Goal: Information Seeking & Learning: Learn about a topic

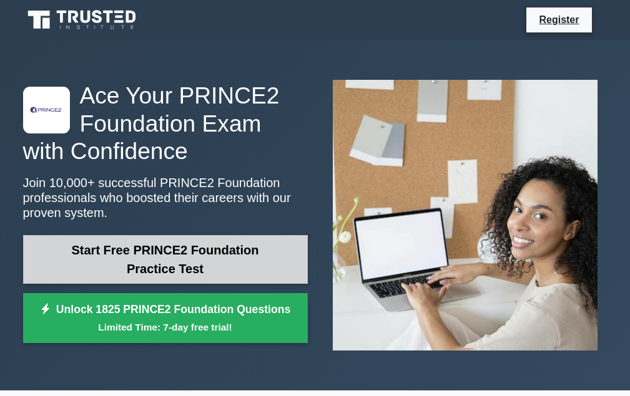
click at [221, 251] on link "Start Free PRINCE2 Foundation Practice Test" at bounding box center [165, 259] width 285 height 49
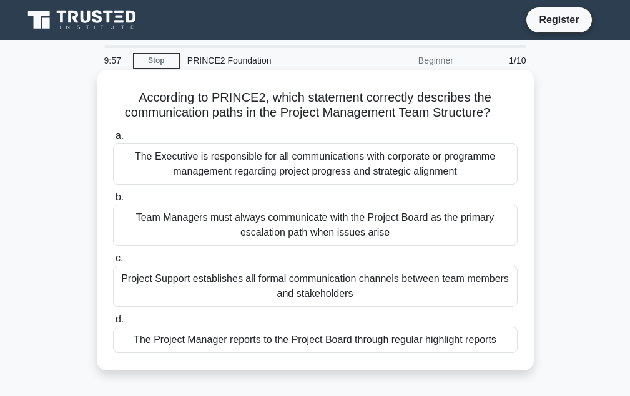
click at [262, 171] on div "The Executive is responsible for all communications with corporate or programme…" at bounding box center [315, 164] width 404 height 41
click at [113, 140] on input "a. The Executive is responsible for all communications with corporate or progra…" at bounding box center [113, 136] width 0 height 8
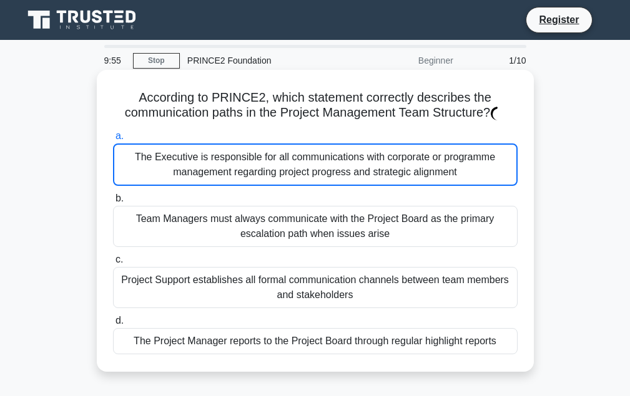
click at [263, 171] on div "The Executive is responsible for all communications with corporate or programme…" at bounding box center [315, 165] width 404 height 42
